Goal: Entertainment & Leisure: Consume media (video, audio)

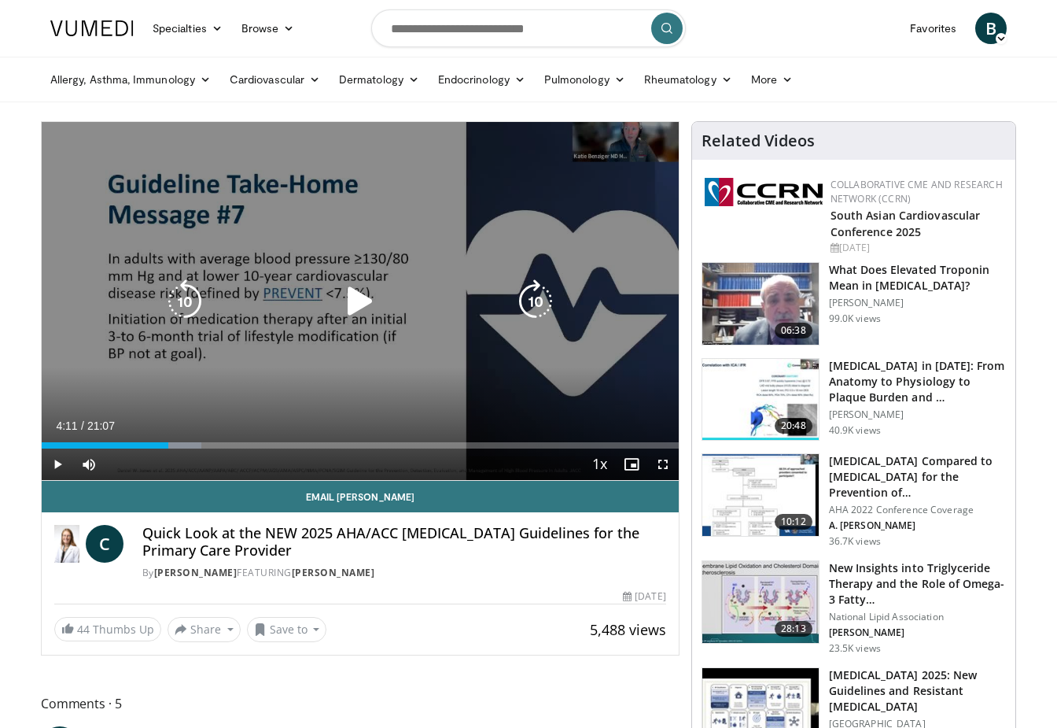
click at [355, 292] on icon "Video Player" at bounding box center [360, 301] width 44 height 44
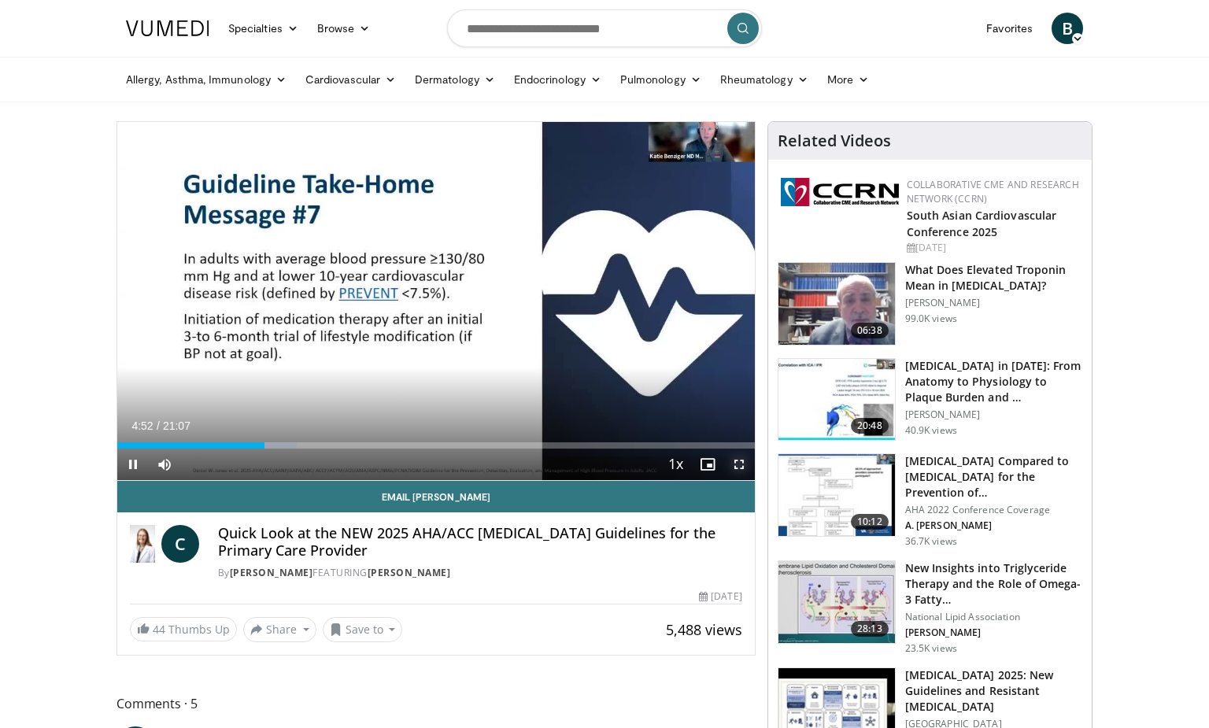
click at [739, 459] on span "Video Player" at bounding box center [738, 463] width 31 height 31
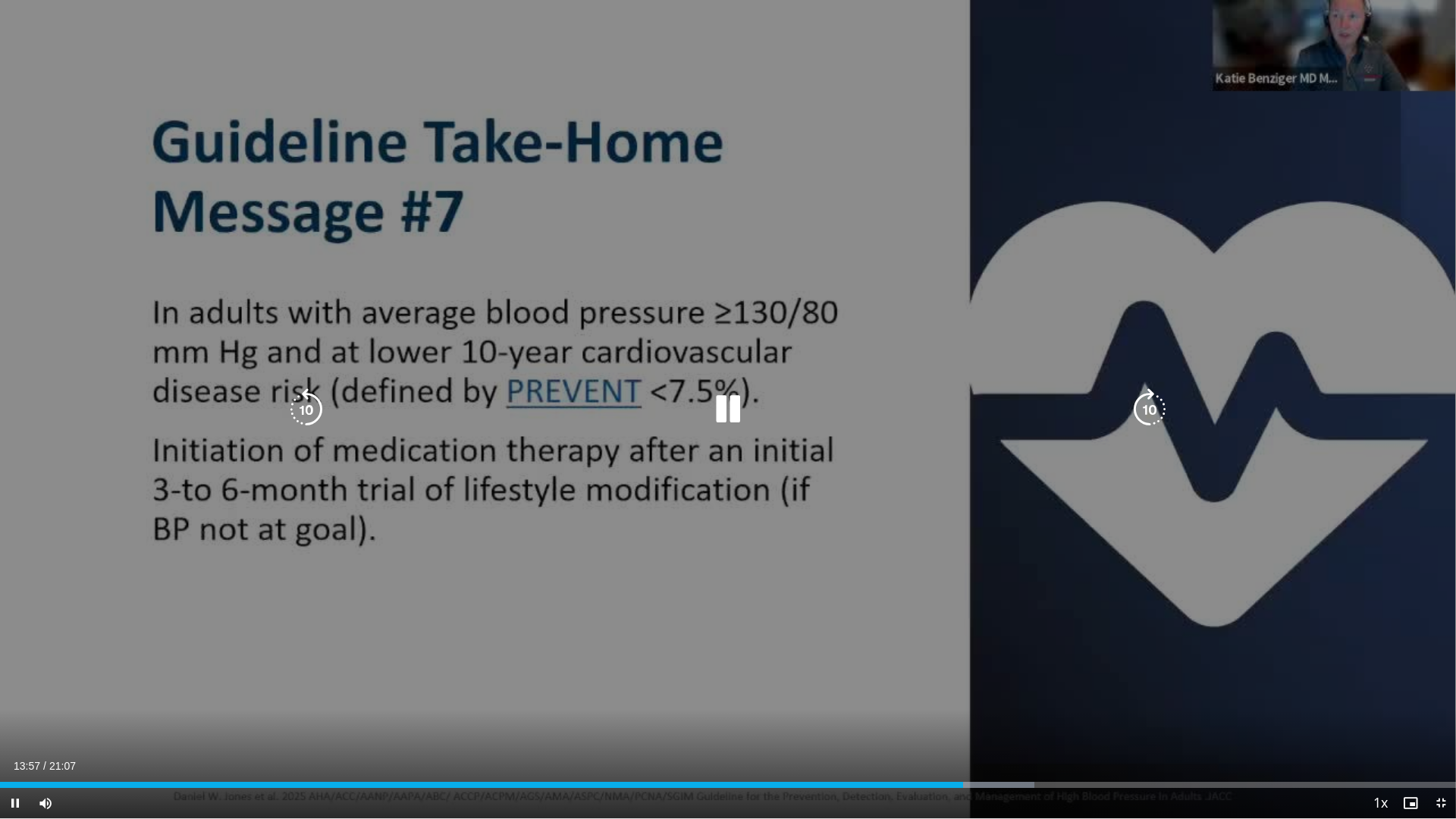
click at [299, 405] on icon "Video Player" at bounding box center [306, 410] width 42 height 42
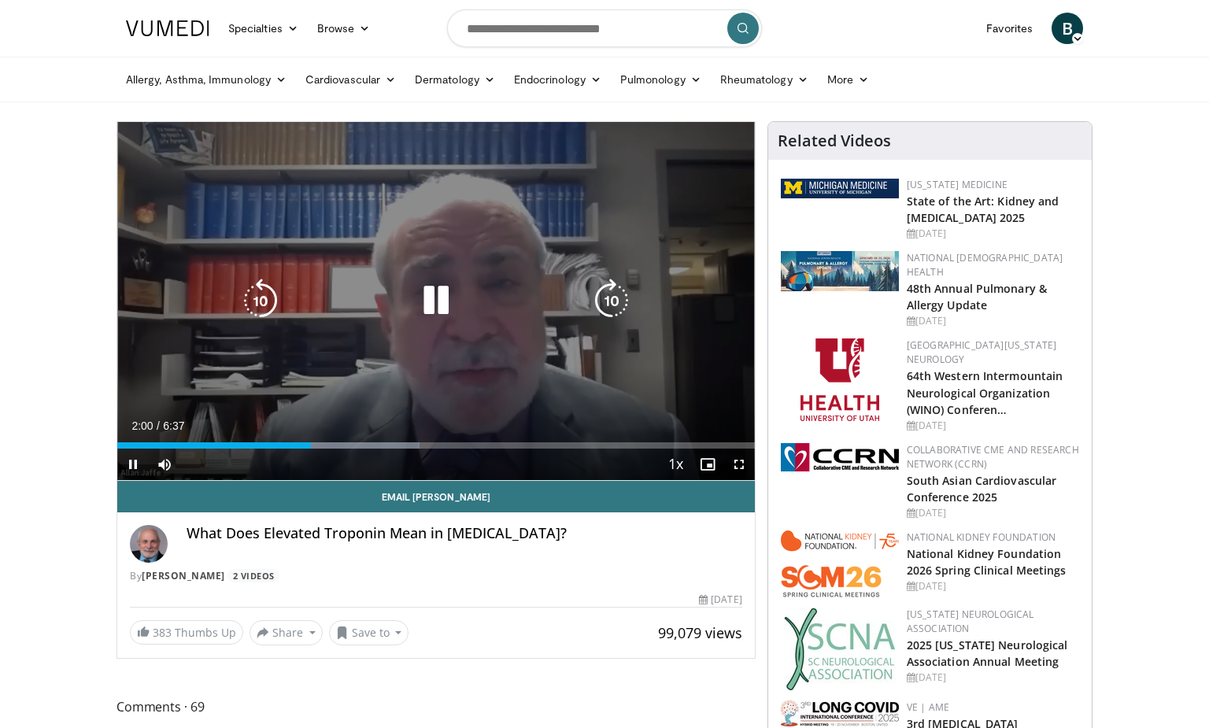
click at [441, 308] on icon "Video Player" at bounding box center [436, 301] width 44 height 44
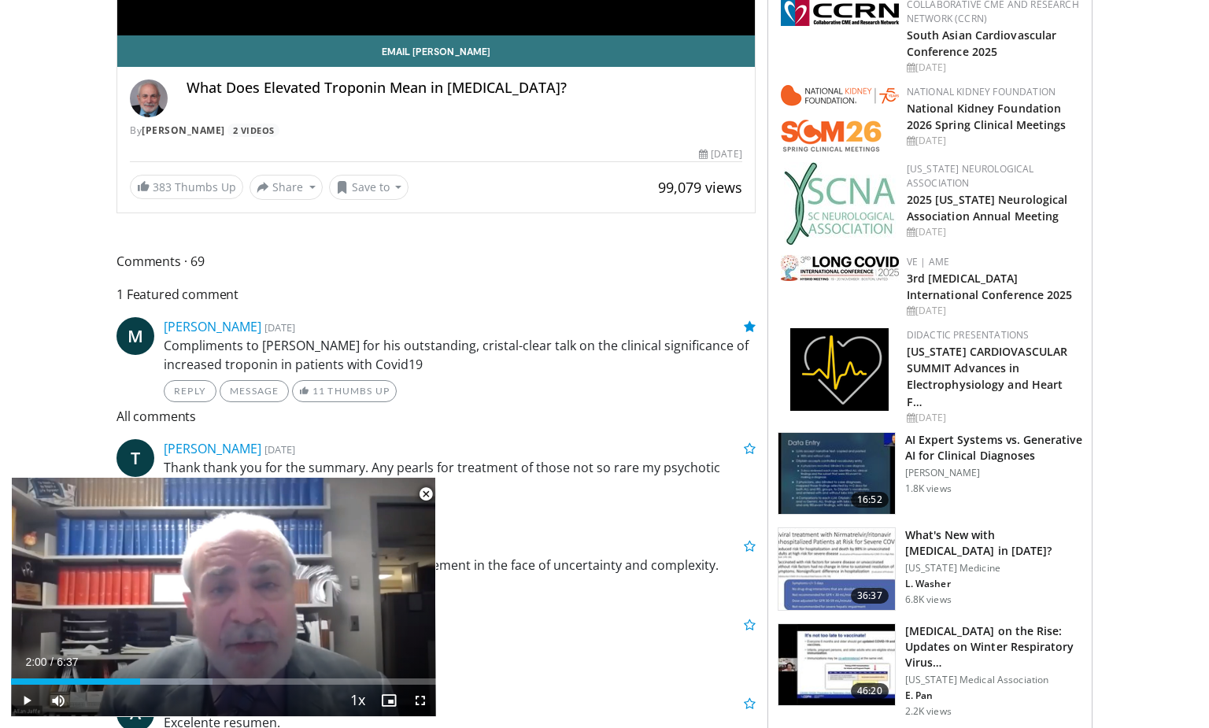
scroll to position [472, 0]
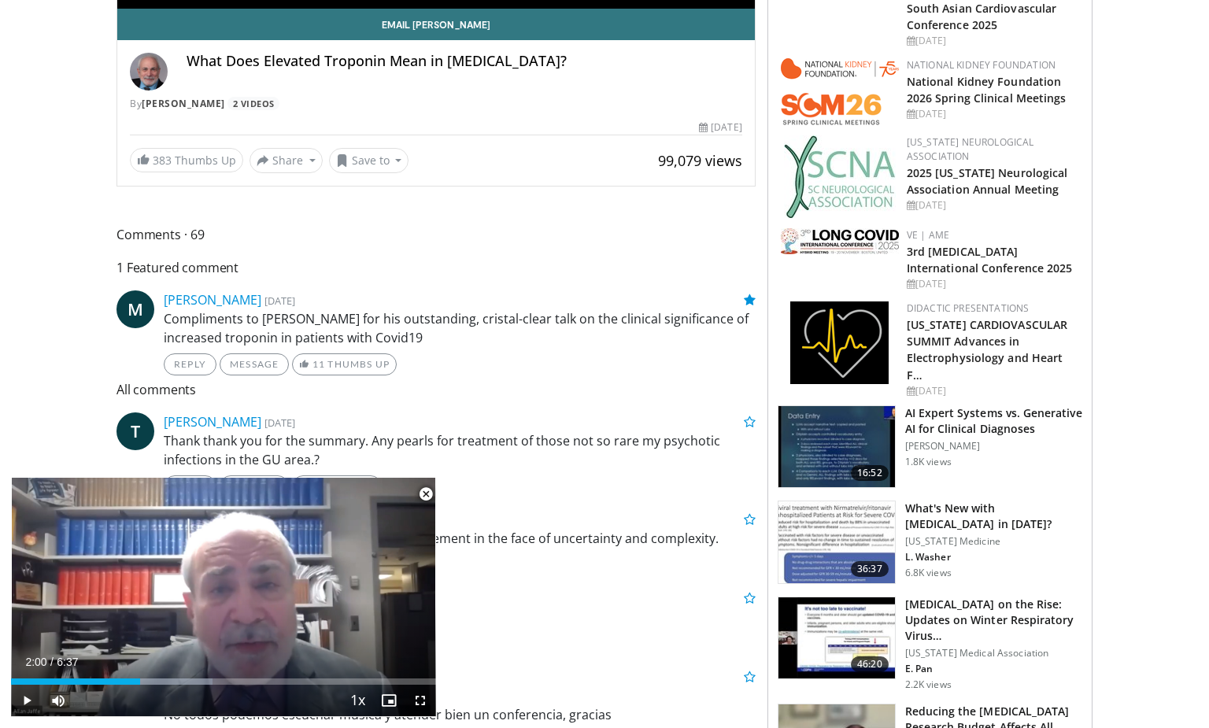
click at [422, 494] on span "Video Player" at bounding box center [425, 493] width 31 height 31
